Goal: Navigation & Orientation: Find specific page/section

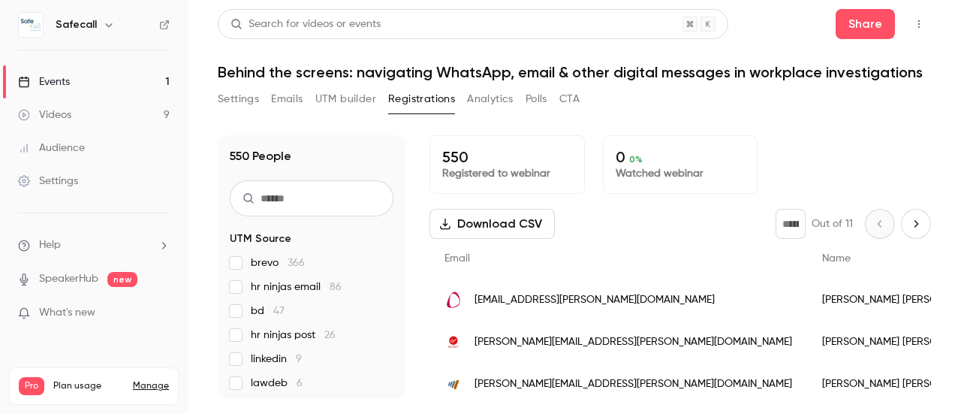
click at [47, 80] on div "Events" at bounding box center [44, 81] width 52 height 15
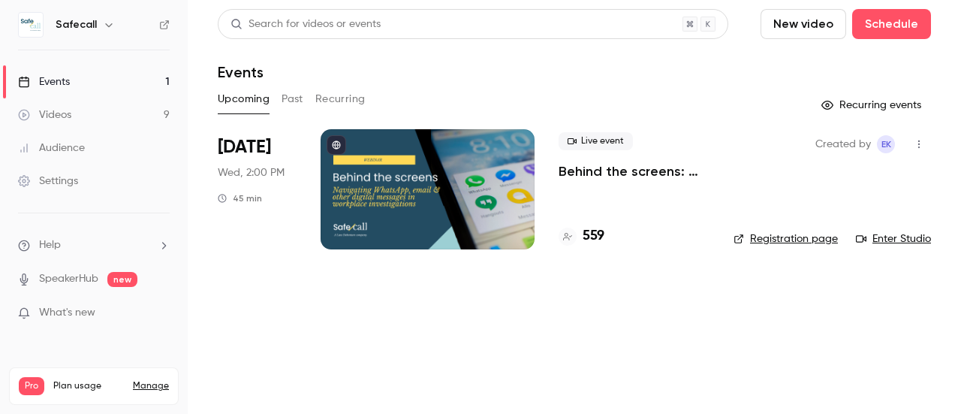
click at [597, 178] on p "Behind the screens: navigating WhatsApp, email & other digital messages in work…" at bounding box center [634, 171] width 151 height 18
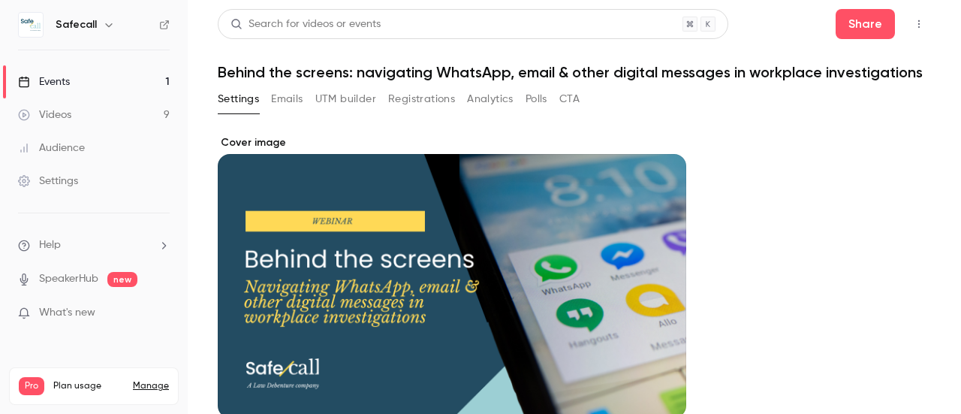
click at [411, 108] on button "Registrations" at bounding box center [421, 99] width 67 height 24
